Goal: Find specific page/section: Find specific page/section

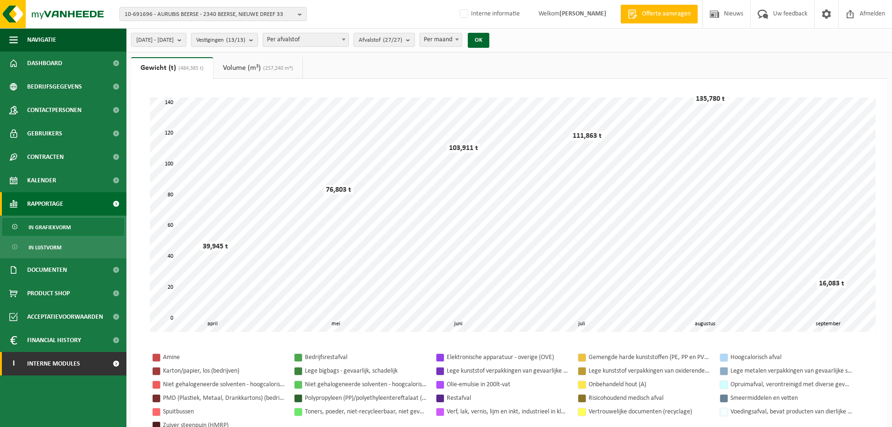
click at [43, 363] on span "Interne modules" at bounding box center [53, 363] width 53 height 23
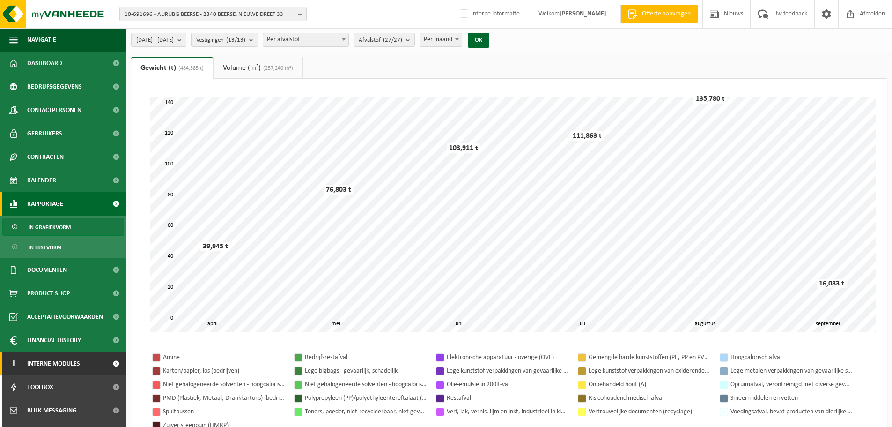
scroll to position [89, 0]
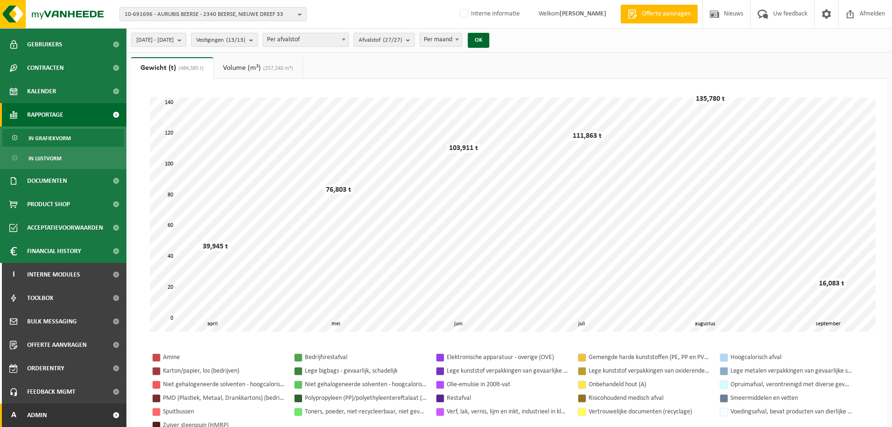
click at [42, 416] on span "Admin" at bounding box center [37, 414] width 20 height 23
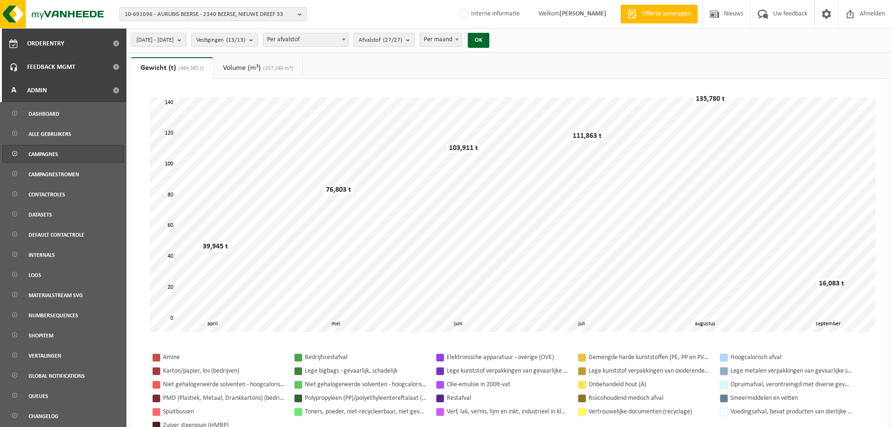
click at [51, 156] on span "Campagnes" at bounding box center [44, 154] width 30 height 18
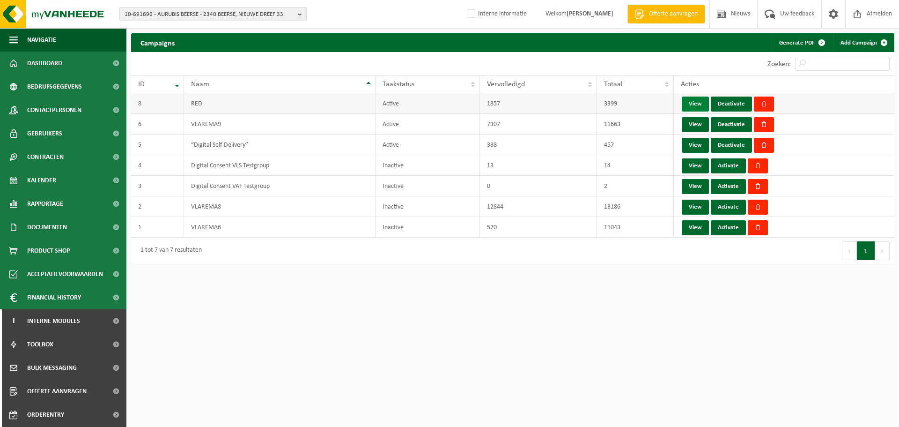
click at [694, 104] on link "View" at bounding box center [695, 103] width 27 height 15
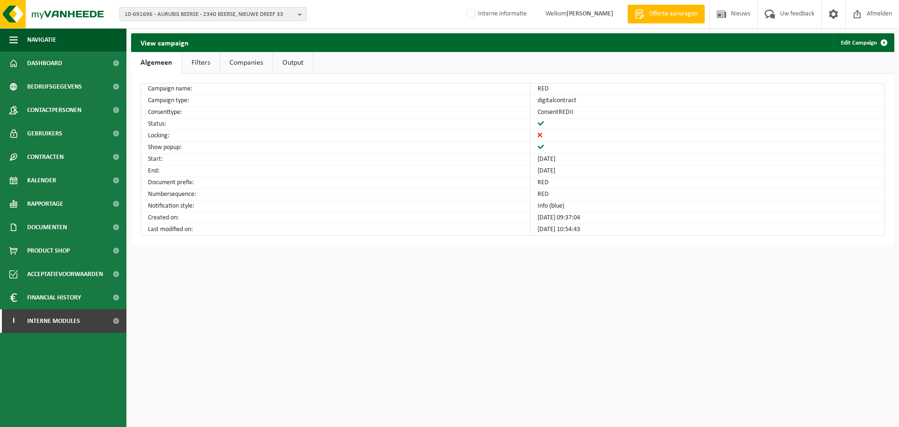
click at [207, 58] on link "Filters" at bounding box center [200, 63] width 37 height 22
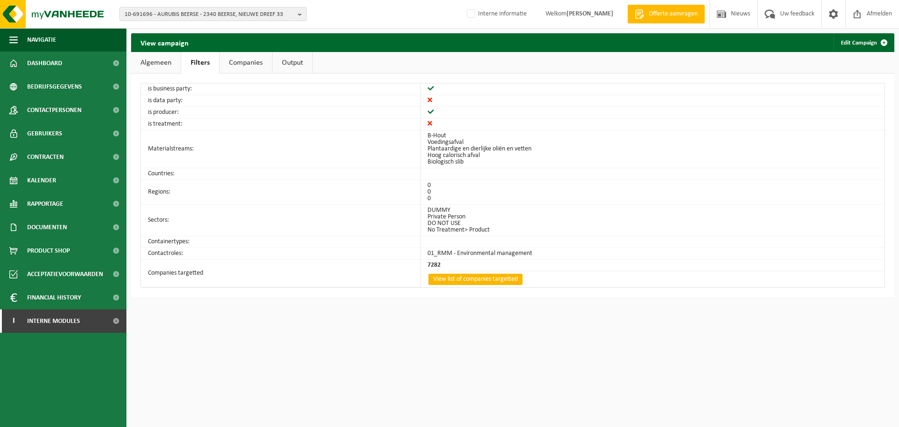
click at [448, 281] on link "View list of companies targetted" at bounding box center [476, 279] width 94 height 11
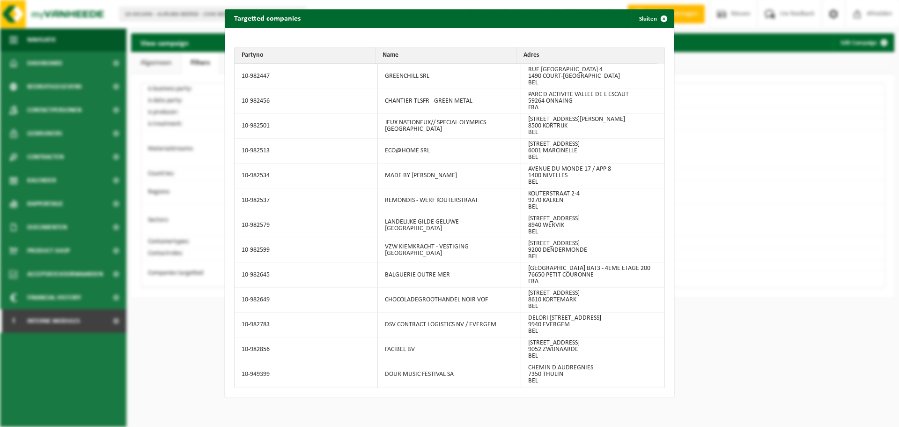
scroll to position [181238, 0]
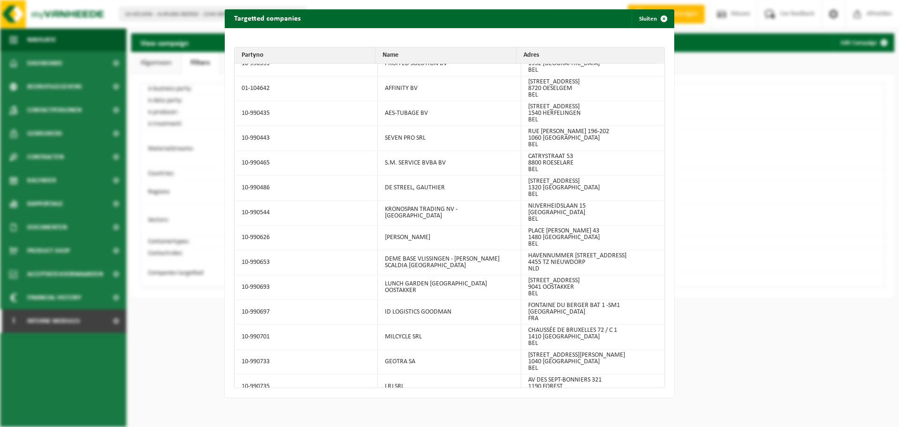
drag, startPoint x: 538, startPoint y: 381, endPoint x: 292, endPoint y: -57, distance: 501.8
click at [292, 0] on html "10-691696 - AURUBIS BEERSE - 2340 BEERSE, NIEUWE DREEF 33 10-691696 - AURUBIS B…" at bounding box center [449, 213] width 899 height 427
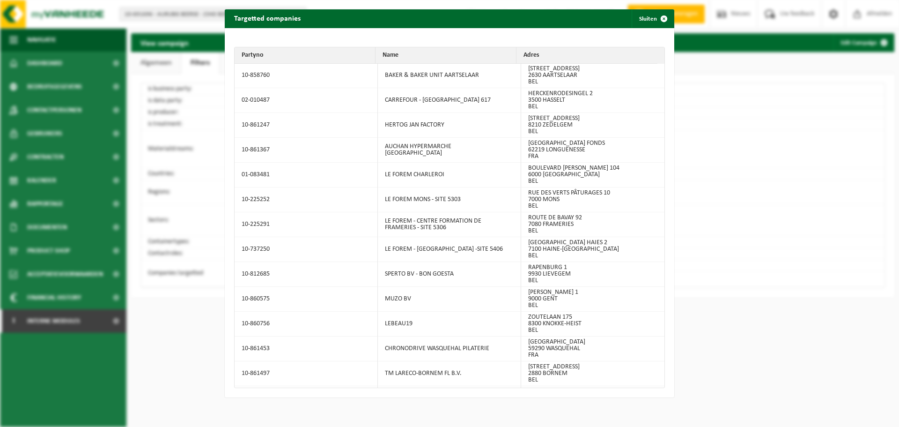
scroll to position [0, 0]
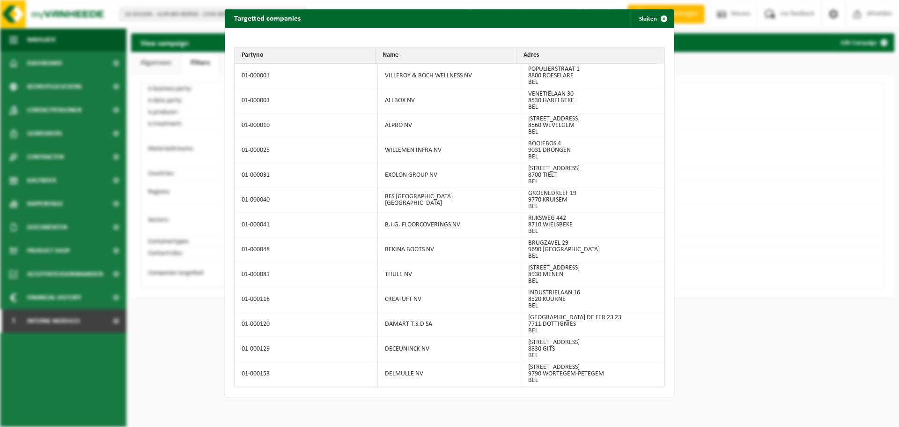
copy body "View campaign Edit Campaign Algemeen Filters Companies Output Campaign name: RE…"
click at [264, 55] on th "Partyno" at bounding box center [305, 55] width 141 height 16
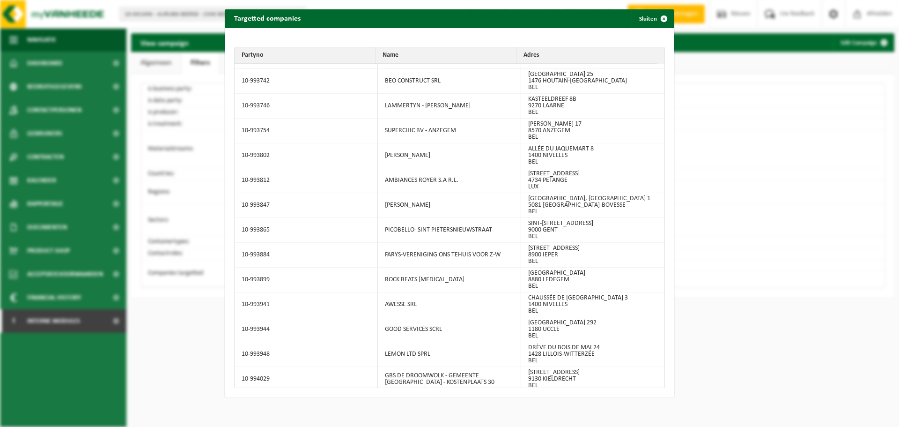
scroll to position [181037, 0]
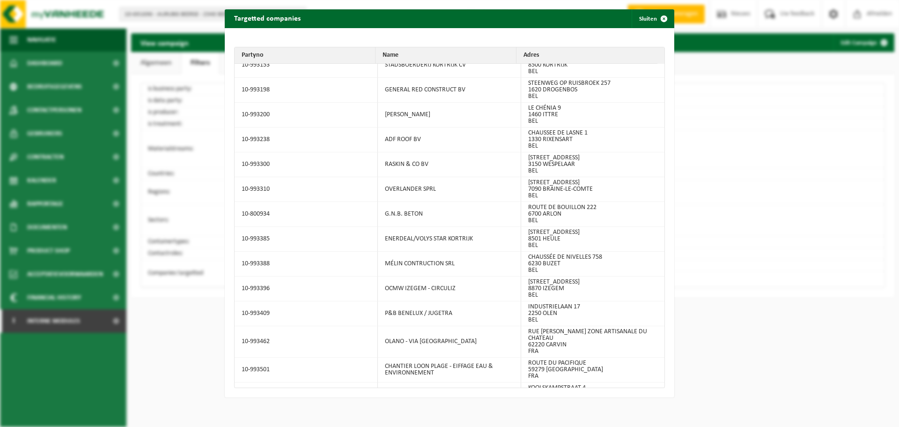
drag, startPoint x: 540, startPoint y: 383, endPoint x: 240, endPoint y: 55, distance: 444.2
click at [240, 55] on table "Partyno Name Adres 01-000001 VILLEROY & BOCH WELLNESS [GEOGRAPHIC_DATA] [STREET…" at bounding box center [449, 217] width 431 height 341
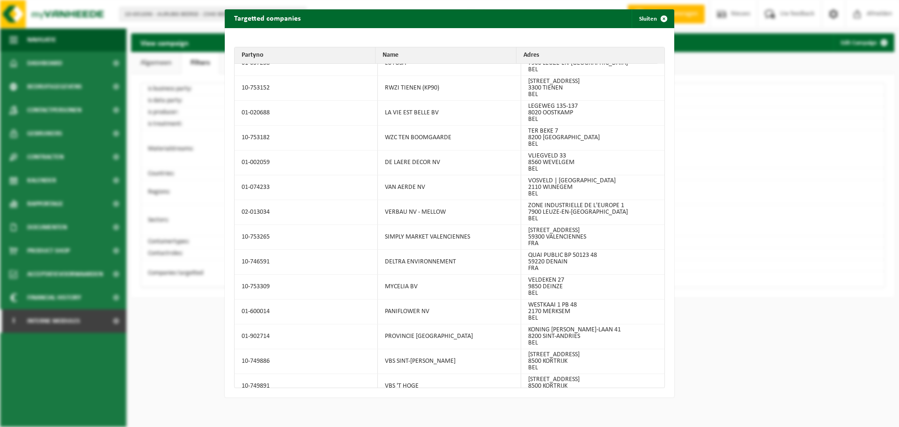
scroll to position [0, 0]
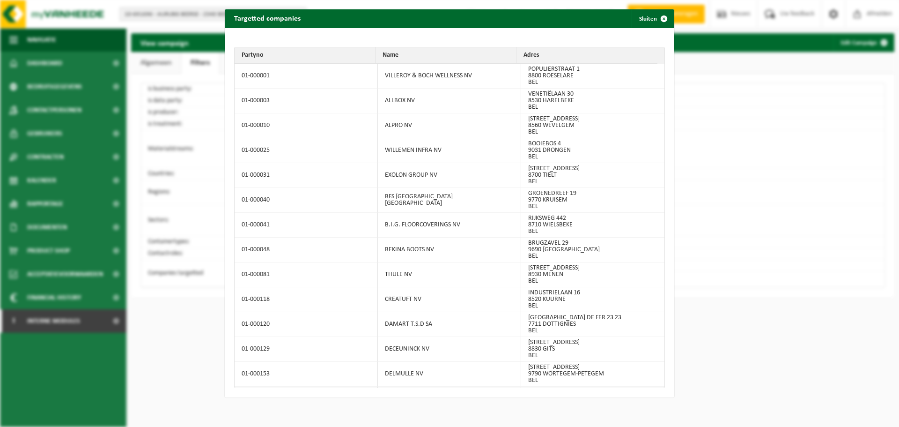
copy table "Loremip Dolo Sitam 01-049502 CONSECTE & ADIP ELITSEDD EI TEMPORINCIDIDU 0 1387 …"
